Goal: Task Accomplishment & Management: Use online tool/utility

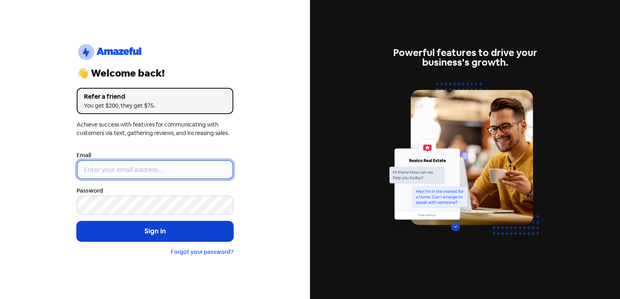
type input "[EMAIL_ADDRESS][DOMAIN_NAME]"
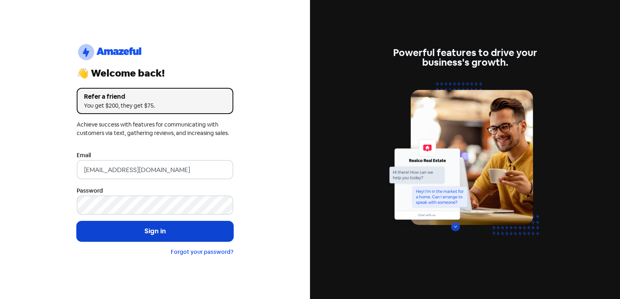
click at [178, 235] on button "Sign in" at bounding box center [155, 231] width 157 height 20
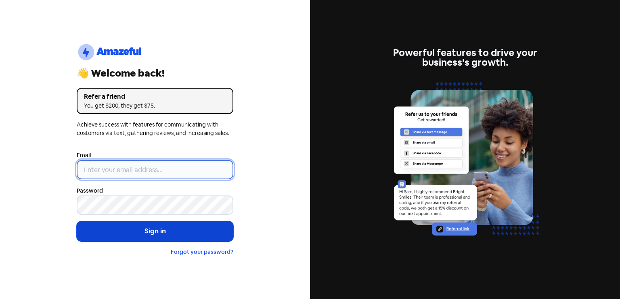
type input "[EMAIL_ADDRESS][DOMAIN_NAME]"
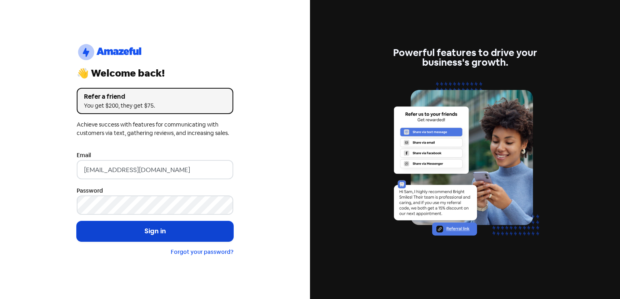
click at [145, 236] on button "Sign in" at bounding box center [155, 231] width 157 height 20
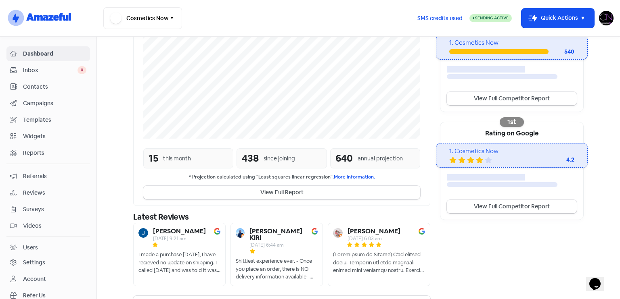
scroll to position [188, 0]
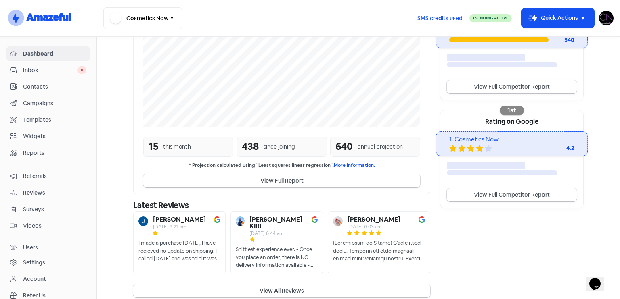
click at [60, 194] on span "Reviews" at bounding box center [54, 193] width 63 height 8
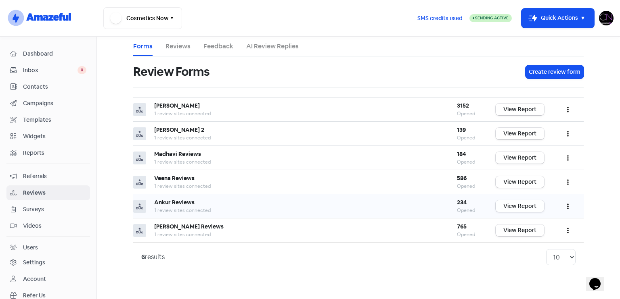
click at [526, 204] on link "View Report" at bounding box center [519, 207] width 48 height 12
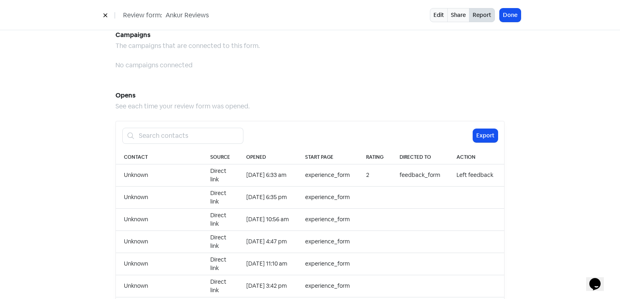
scroll to position [829, 0]
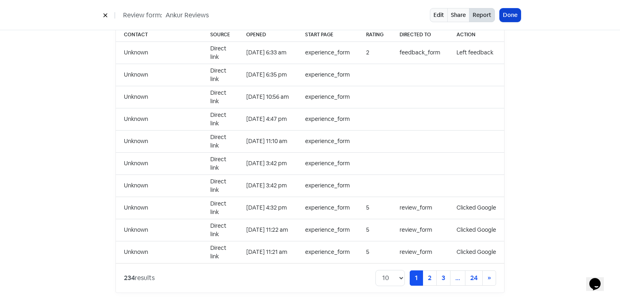
click at [505, 15] on button "Done" at bounding box center [509, 14] width 21 height 13
